Goal: Task Accomplishment & Management: Manage account settings

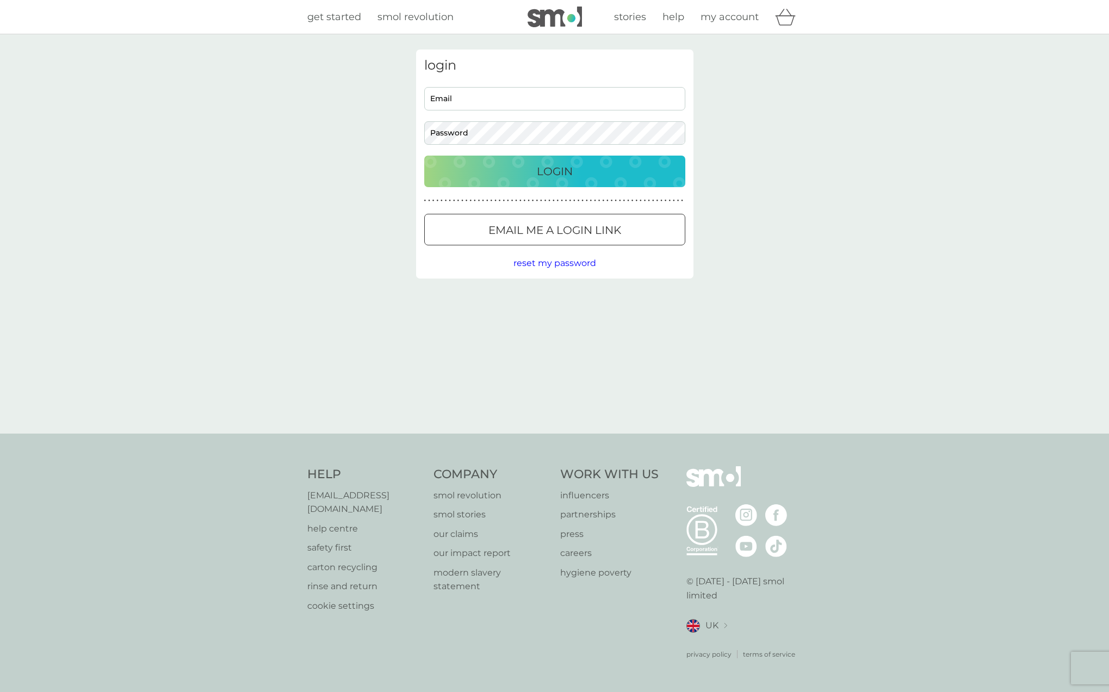
click at [524, 98] on input "Email" at bounding box center [554, 98] width 261 height 23
type input "emslindsay1@hotmail.com"
click at [554, 171] on p "Login" at bounding box center [555, 171] width 36 height 17
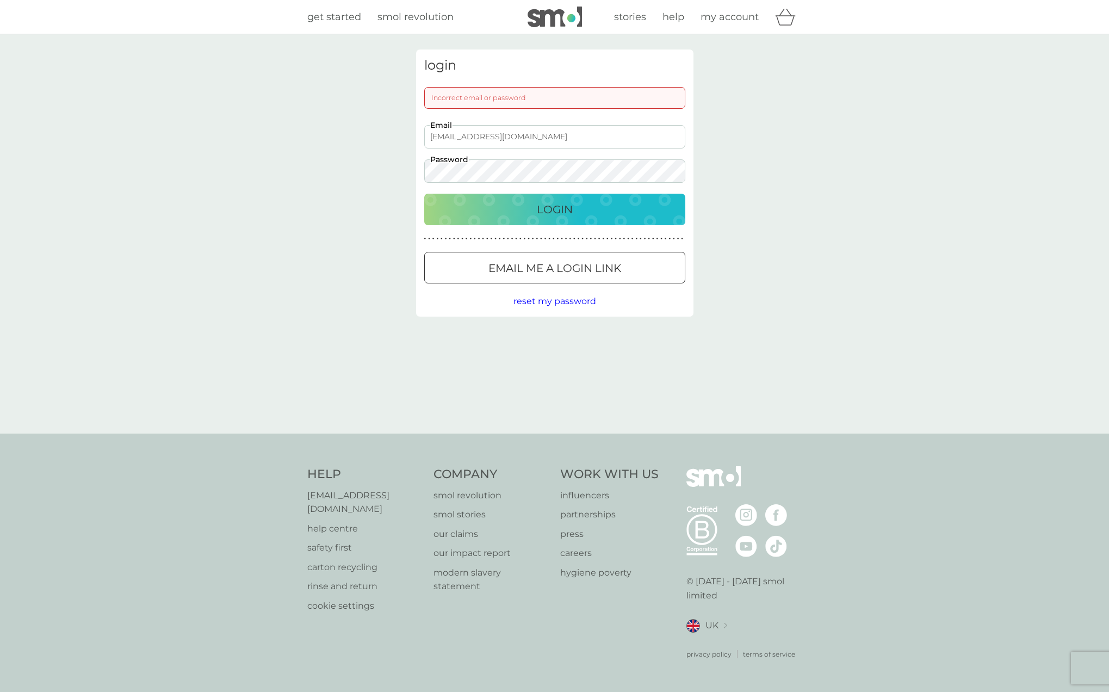
click at [424, 194] on button "Login" at bounding box center [554, 210] width 261 height 32
click at [561, 23] on img at bounding box center [554, 17] width 54 height 21
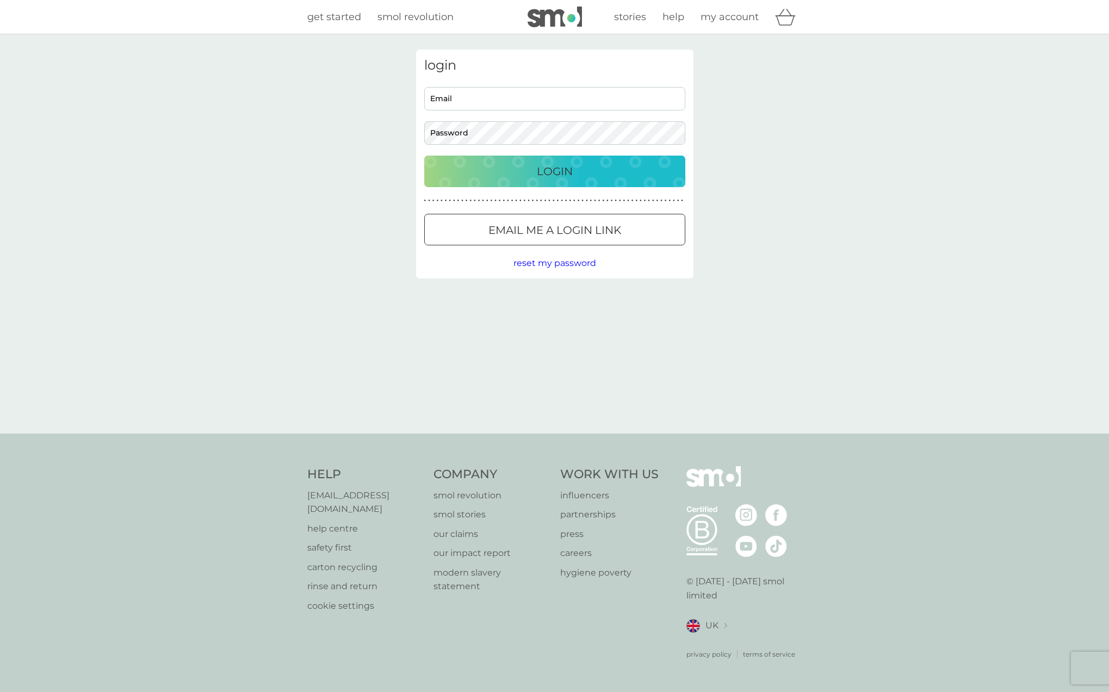
click at [482, 100] on input "Email" at bounding box center [554, 98] width 261 height 23
type input "emslindsay1@hotmail.com"
click at [564, 265] on span "reset my password" at bounding box center [554, 263] width 83 height 10
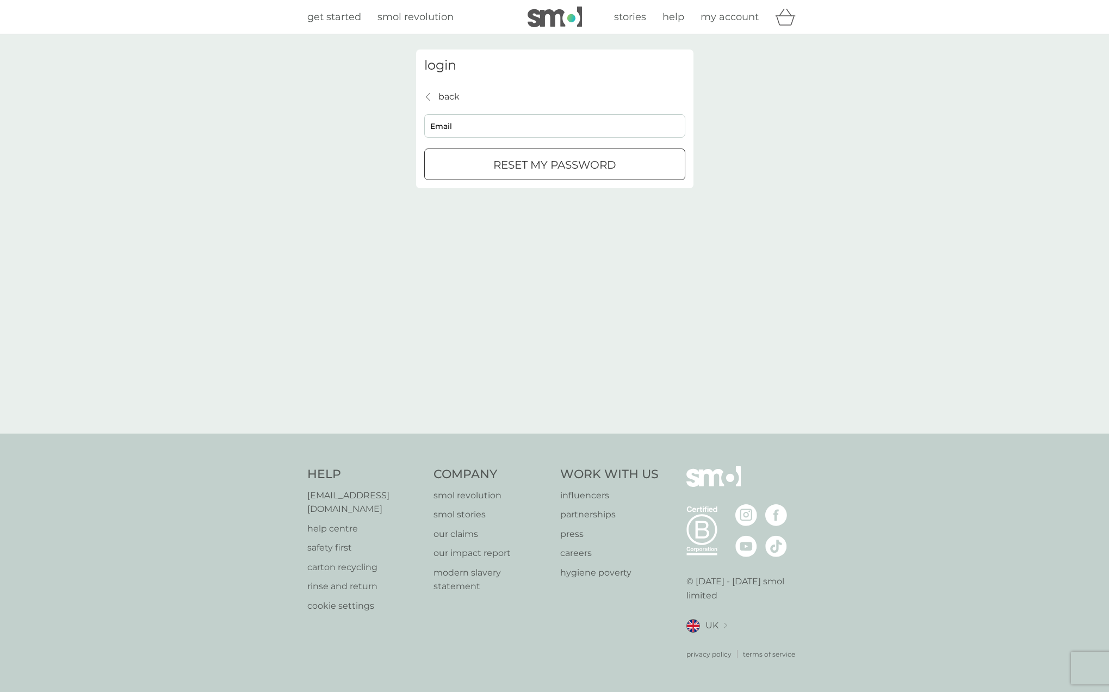
click at [464, 127] on input "Email" at bounding box center [554, 125] width 261 height 23
type input "emslindsay1@hotmail.com"
click at [549, 163] on div "submit" at bounding box center [554, 164] width 39 height 11
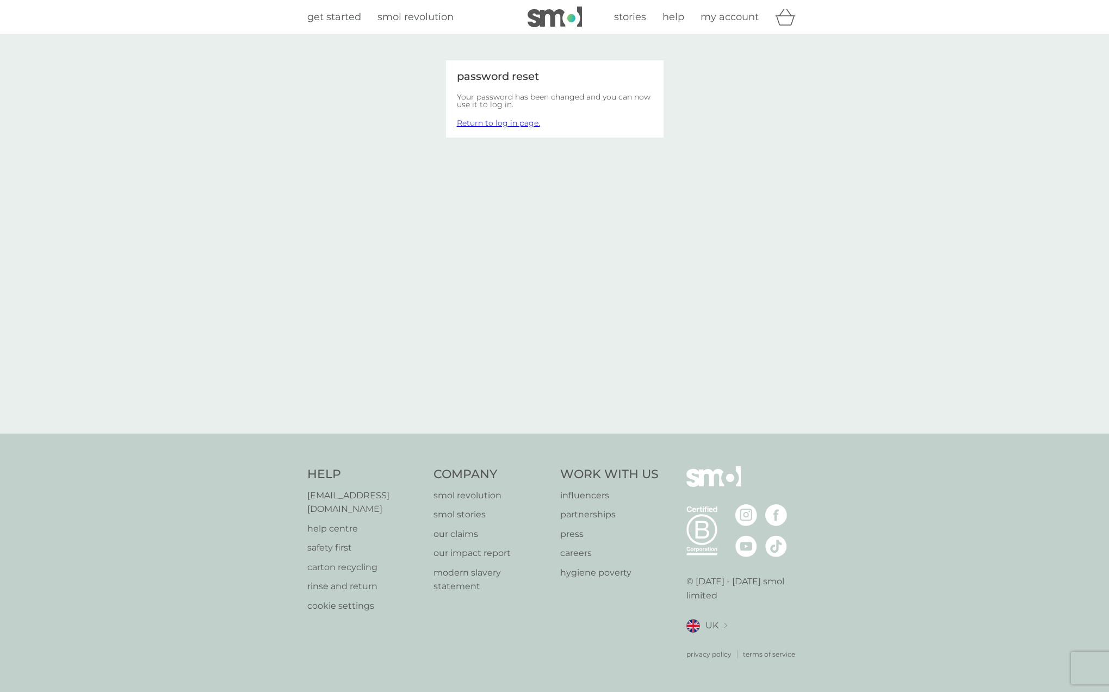
click at [507, 121] on link "Return to log in page." at bounding box center [498, 123] width 83 height 10
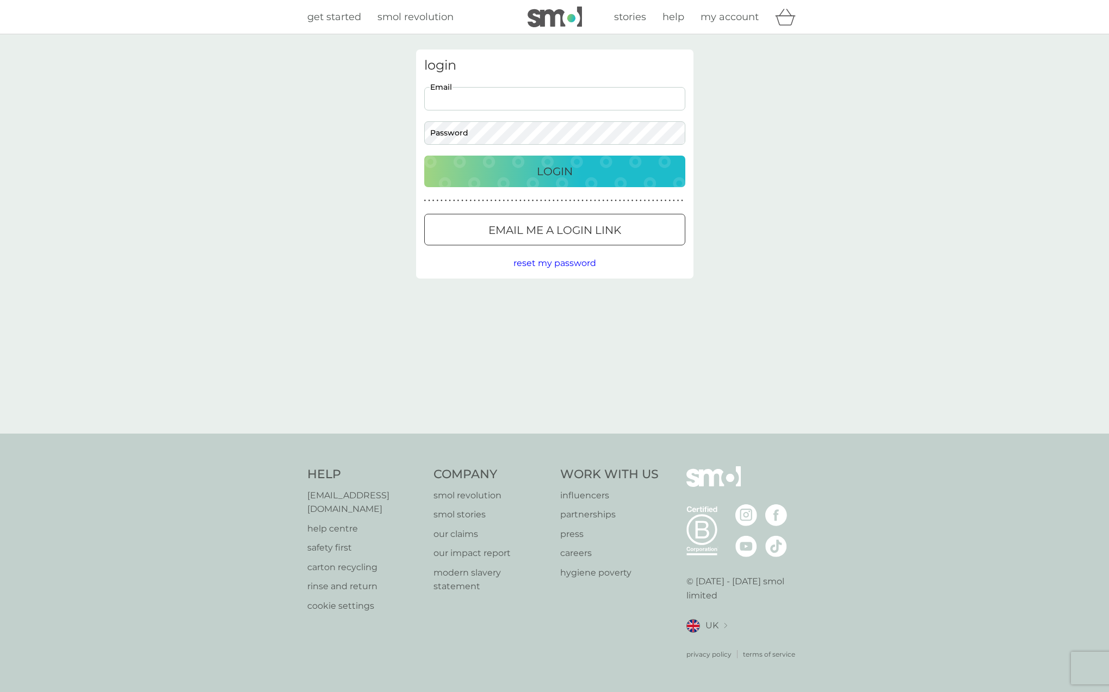
click at [492, 105] on input "Email" at bounding box center [554, 98] width 261 height 23
type input "[EMAIL_ADDRESS][DOMAIN_NAME]"
click at [556, 160] on button "Login" at bounding box center [554, 172] width 261 height 32
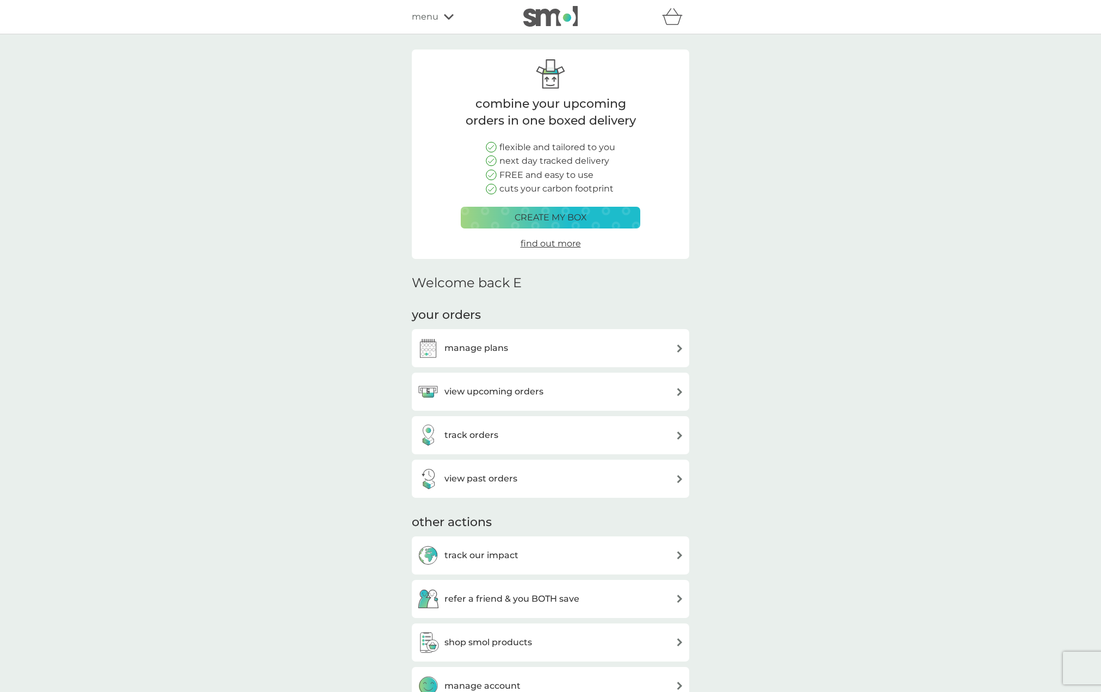
click at [499, 391] on h3 "view upcoming orders" at bounding box center [493, 391] width 99 height 14
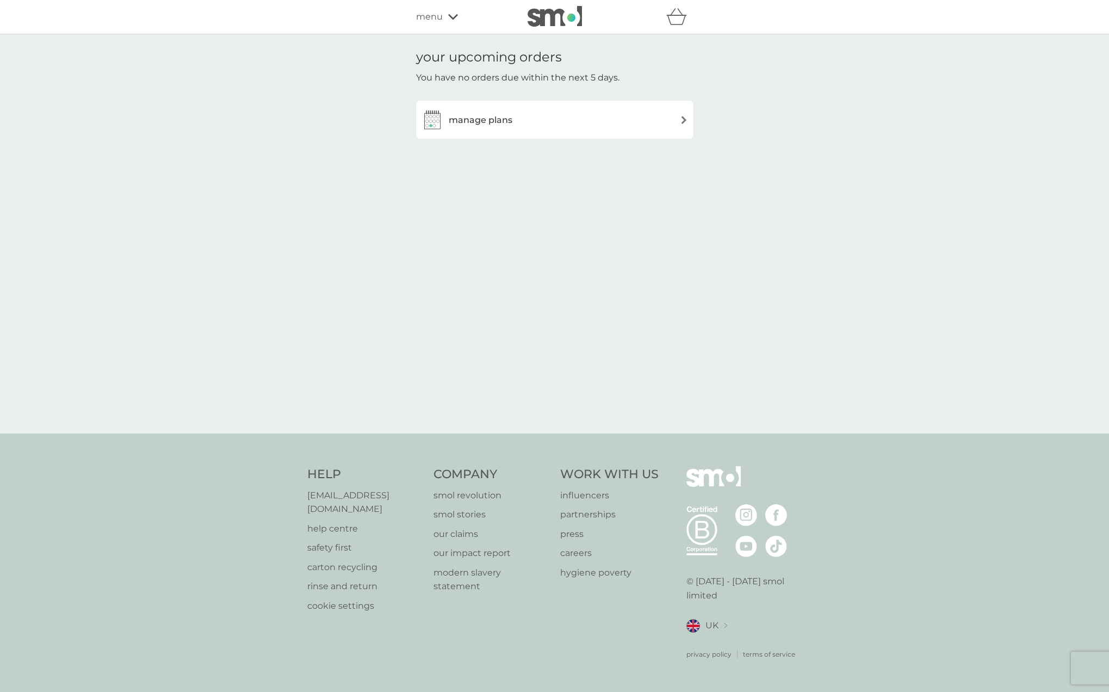
click at [471, 135] on div "manage plans" at bounding box center [554, 120] width 277 height 38
click at [475, 123] on h3 "manage plans" at bounding box center [481, 120] width 64 height 14
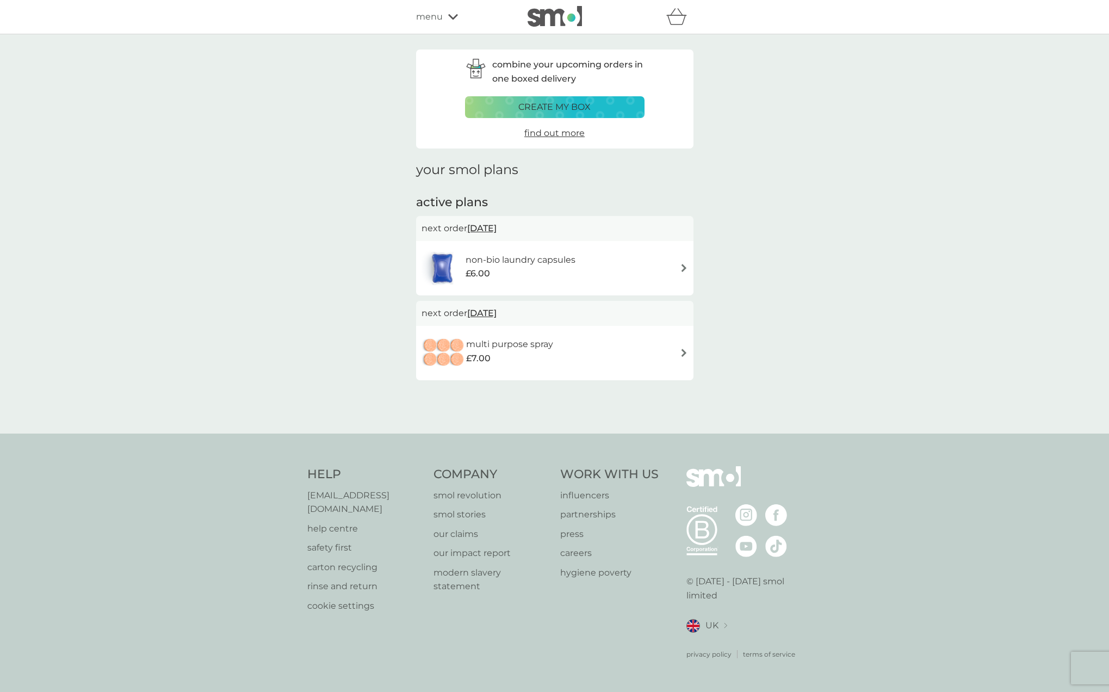
click at [641, 350] on div "multi purpose spray £7.00" at bounding box center [554, 353] width 266 height 38
click at [511, 278] on div "£6.00" at bounding box center [520, 273] width 110 height 14
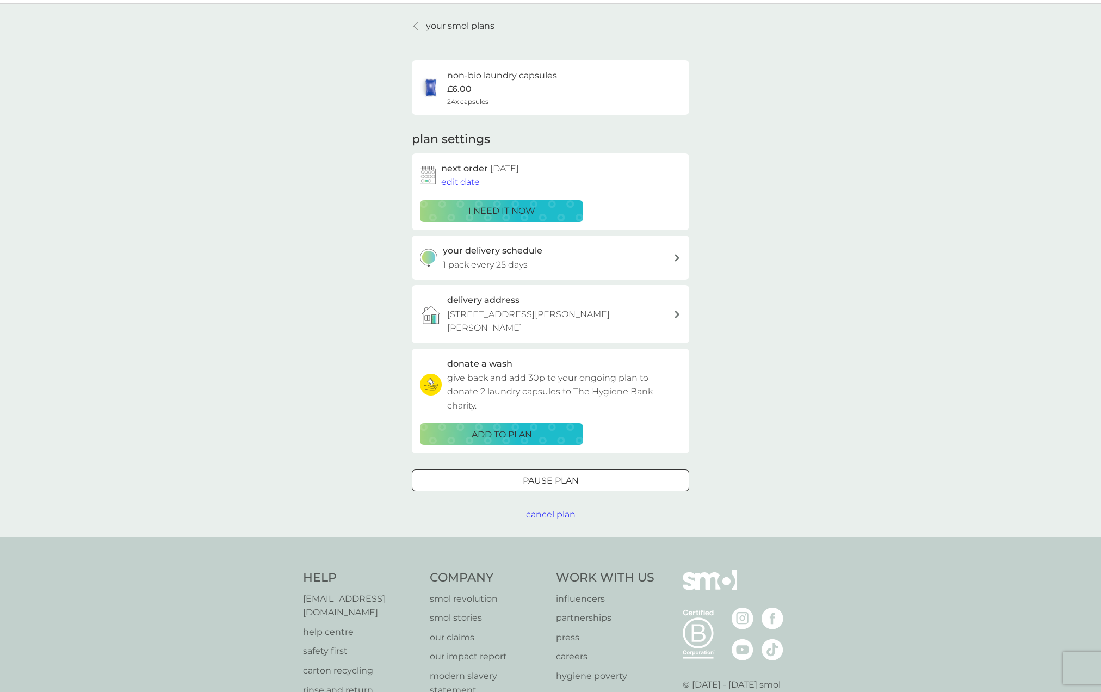
scroll to position [33, 0]
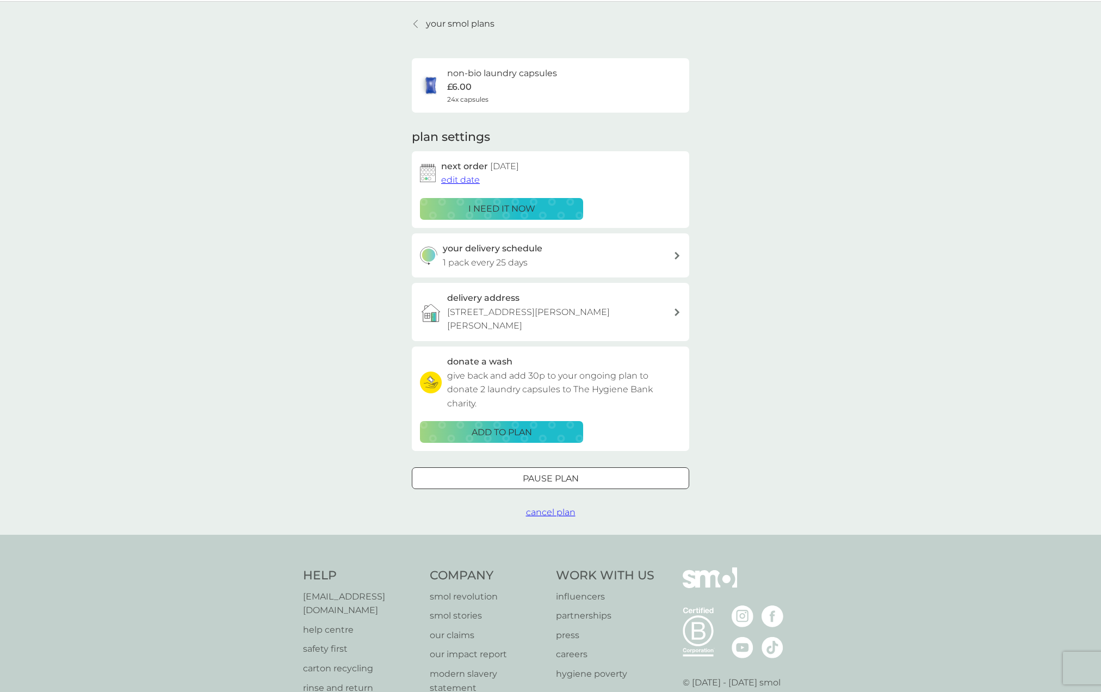
click at [462, 186] on button "edit date" at bounding box center [460, 180] width 39 height 14
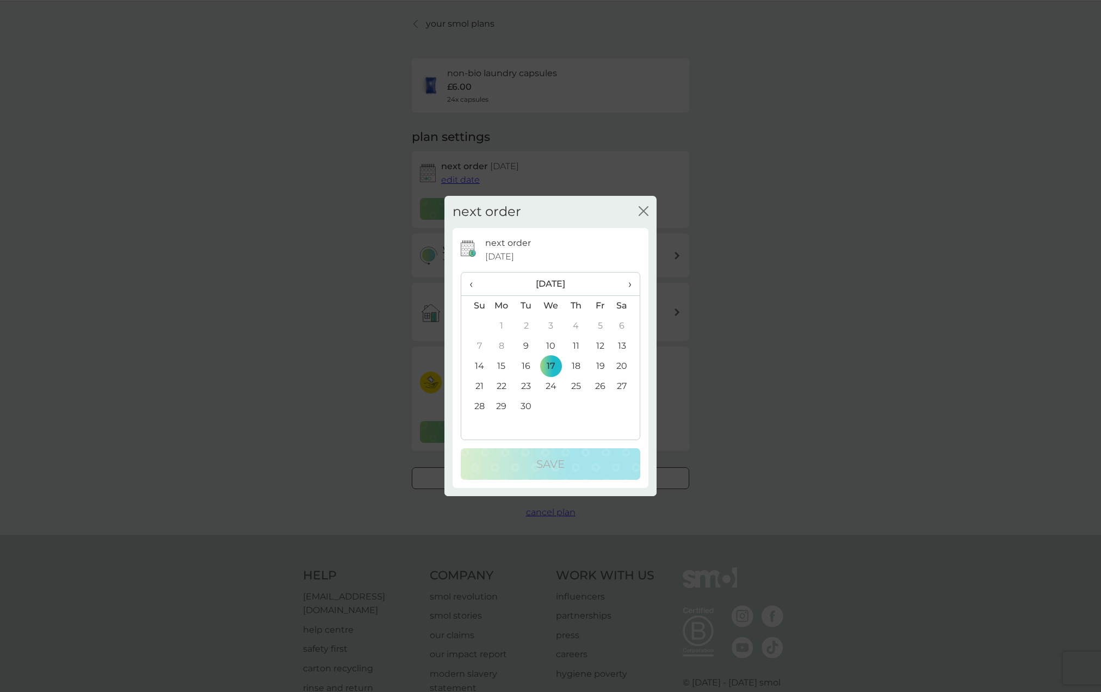
click at [601, 344] on td "12" at bounding box center [600, 346] width 24 height 20
click at [551, 347] on td "10" at bounding box center [550, 346] width 25 height 20
click at [527, 347] on td "9" at bounding box center [526, 346] width 24 height 20
click at [554, 459] on p "Save" at bounding box center [550, 463] width 28 height 17
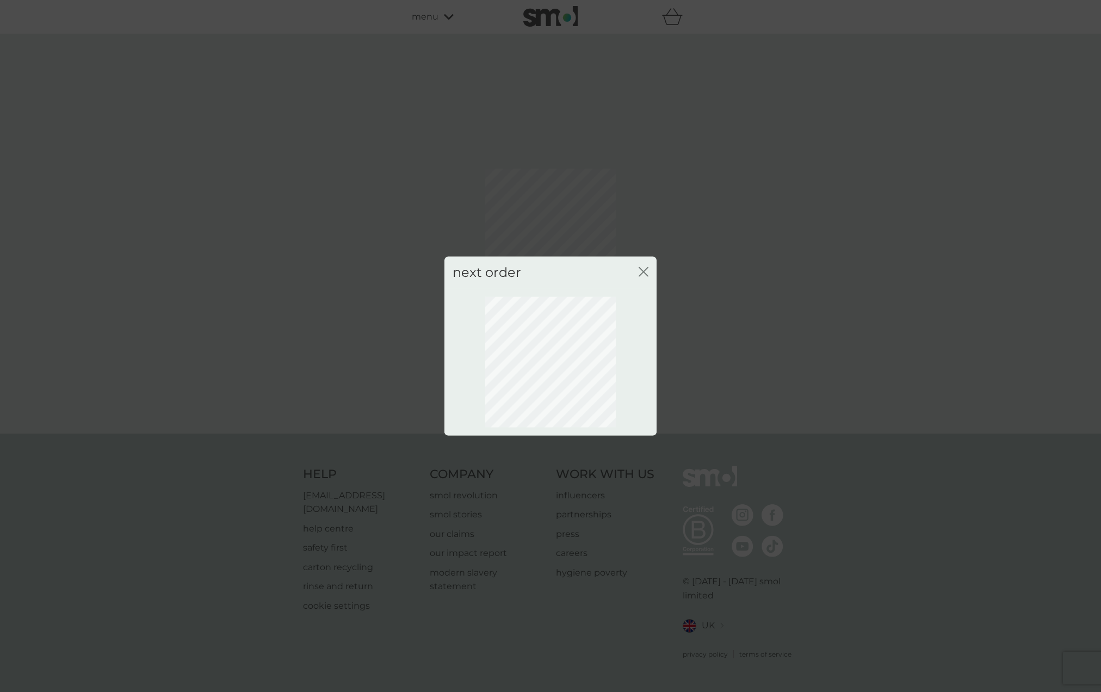
scroll to position [0, 0]
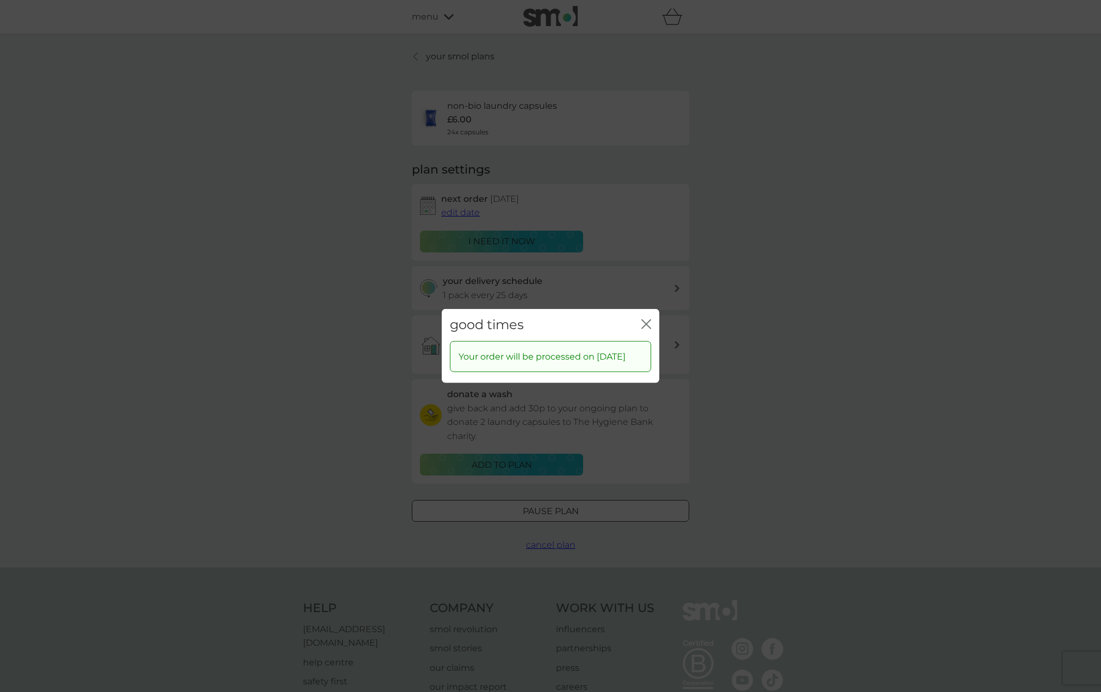
click at [647, 320] on icon "close" at bounding box center [648, 324] width 4 height 9
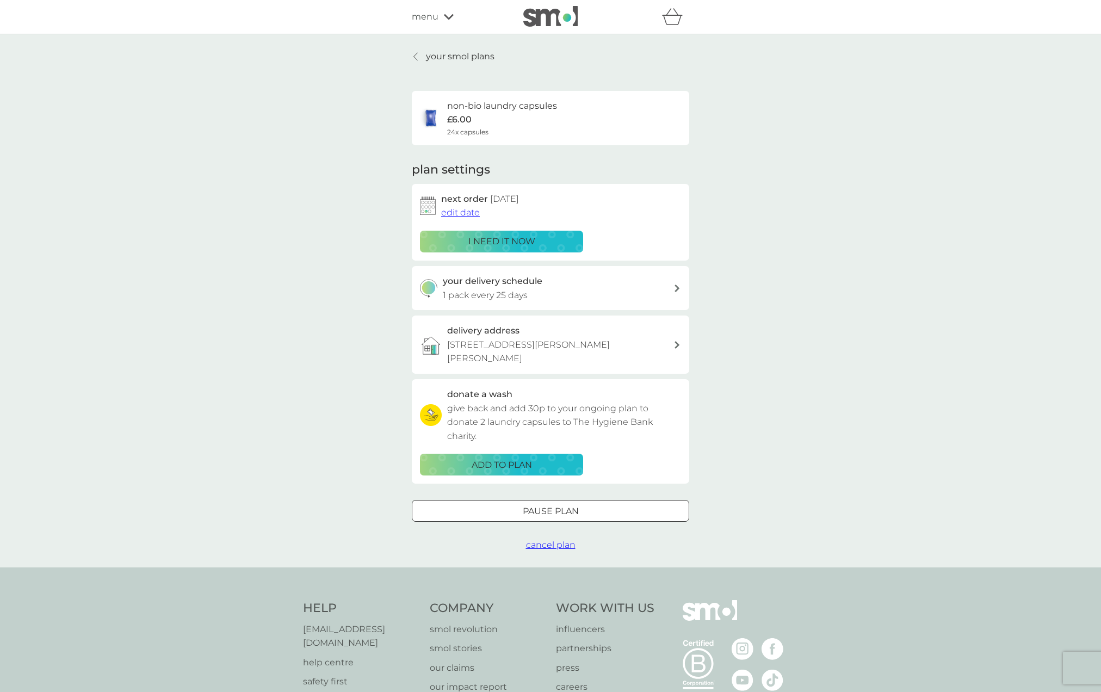
click at [584, 297] on div "your delivery schedule 1 pack every 25 days" at bounding box center [558, 288] width 231 height 28
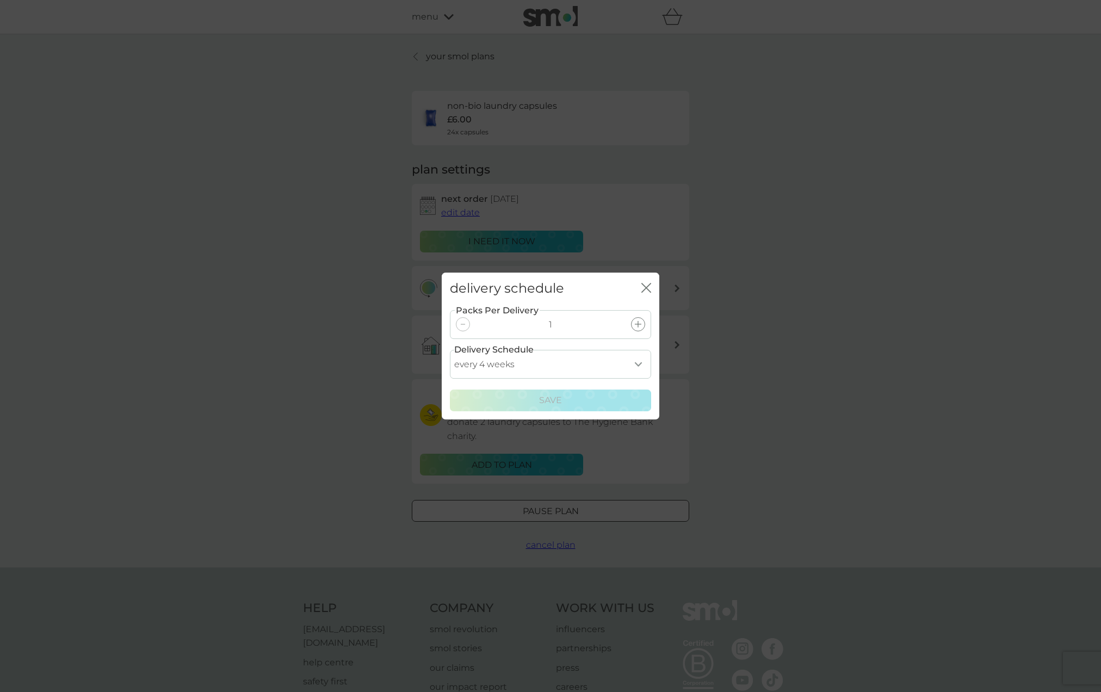
scroll to position [1, 0]
click at [634, 374] on select "every 1 week every 2 weeks every 3 weeks every 4 weeks every 5 weeks every 6 we…" at bounding box center [550, 364] width 201 height 29
select select "21"
click at [450, 350] on select "every 1 week every 2 weeks every 3 weeks every 4 weeks every 5 weeks every 6 we…" at bounding box center [550, 364] width 201 height 29
click at [564, 395] on div "Save" at bounding box center [550, 400] width 187 height 14
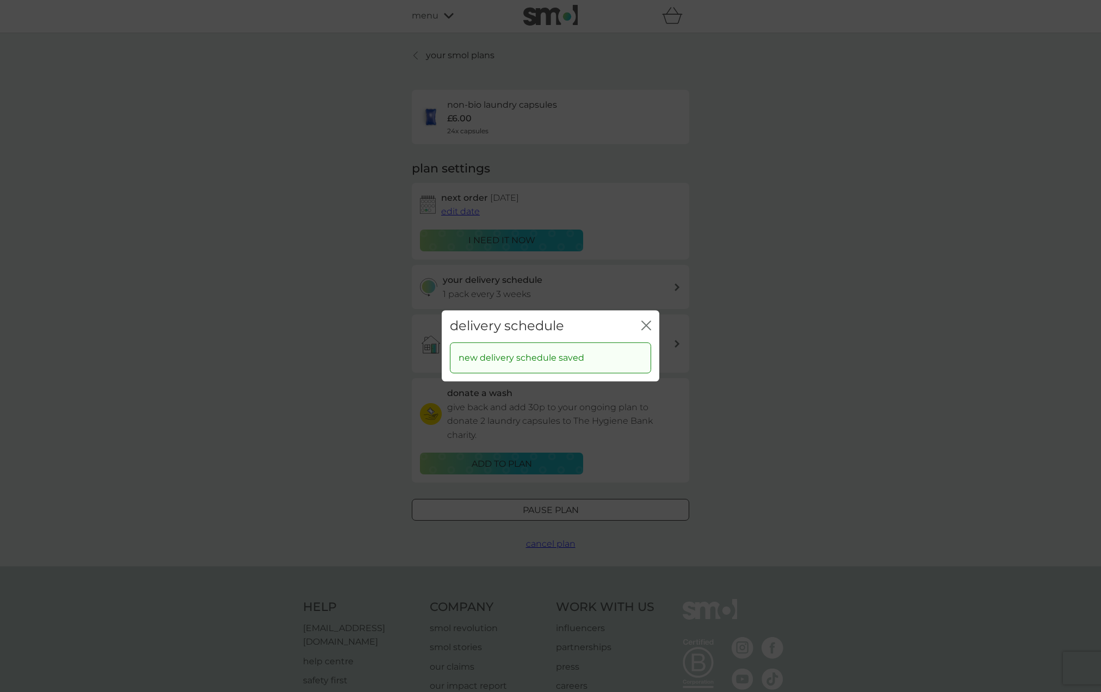
click at [645, 324] on icon "close" at bounding box center [646, 325] width 10 height 10
